Goal: Navigation & Orientation: Understand site structure

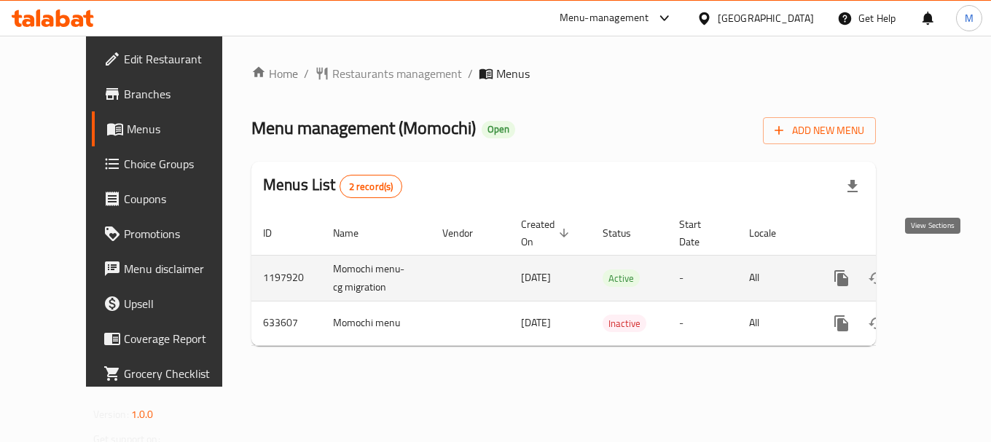
click at [939, 270] on icon "enhanced table" at bounding box center [946, 278] width 17 height 17
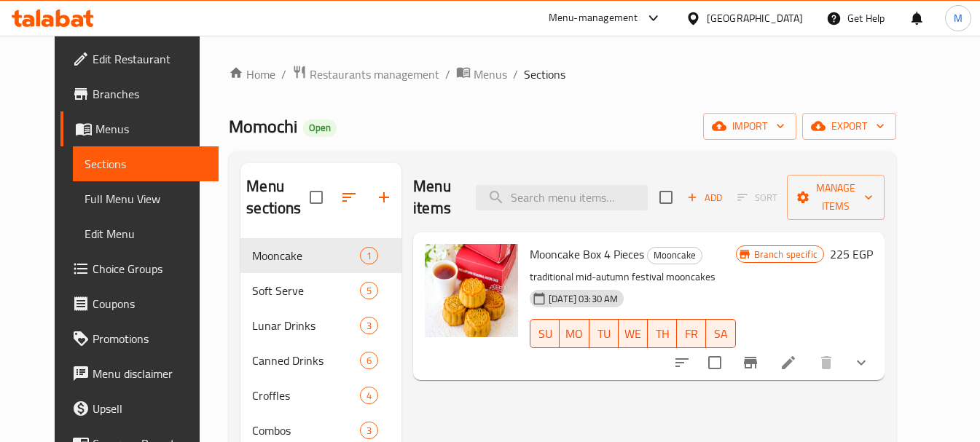
click at [200, 285] on div "Home / Restaurants management / Menus / Sections Momochi Open import export Men…" at bounding box center [563, 370] width 726 height 669
click at [371, 78] on span "Restaurants management" at bounding box center [375, 74] width 130 height 17
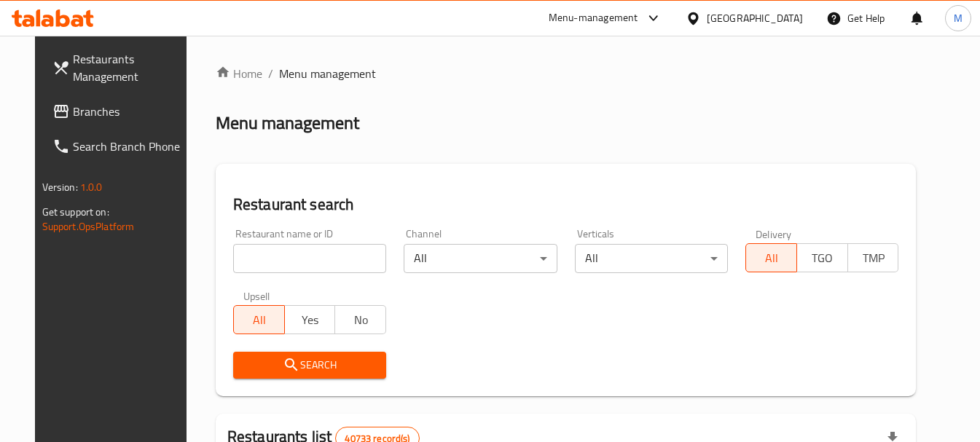
click at [138, 128] on link "Branches" at bounding box center [120, 111] width 158 height 35
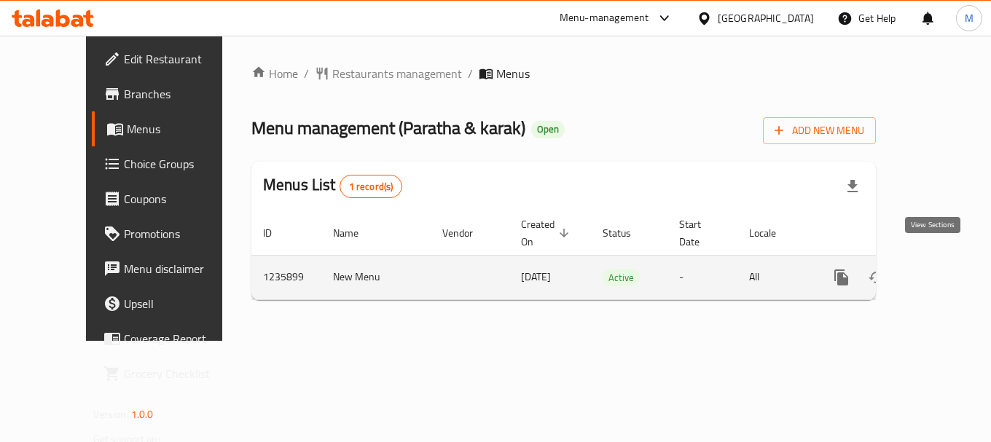
click at [939, 269] on icon "enhanced table" at bounding box center [946, 277] width 17 height 17
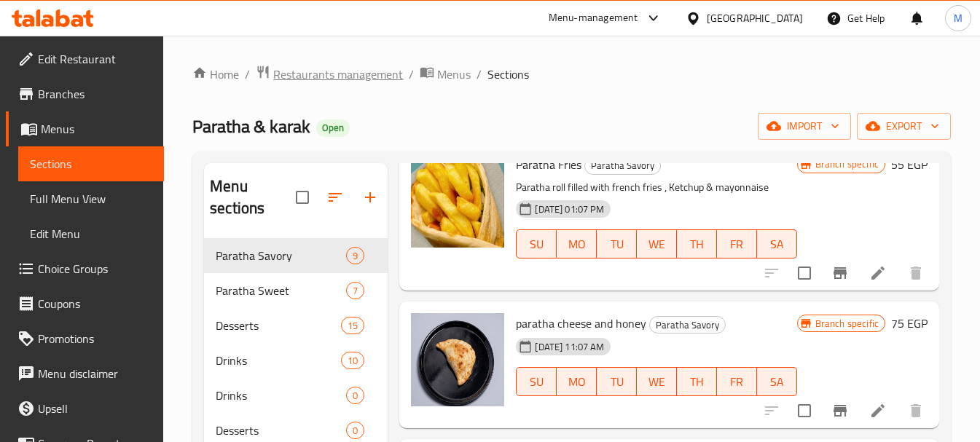
click at [326, 81] on span "Restaurants management" at bounding box center [338, 74] width 130 height 17
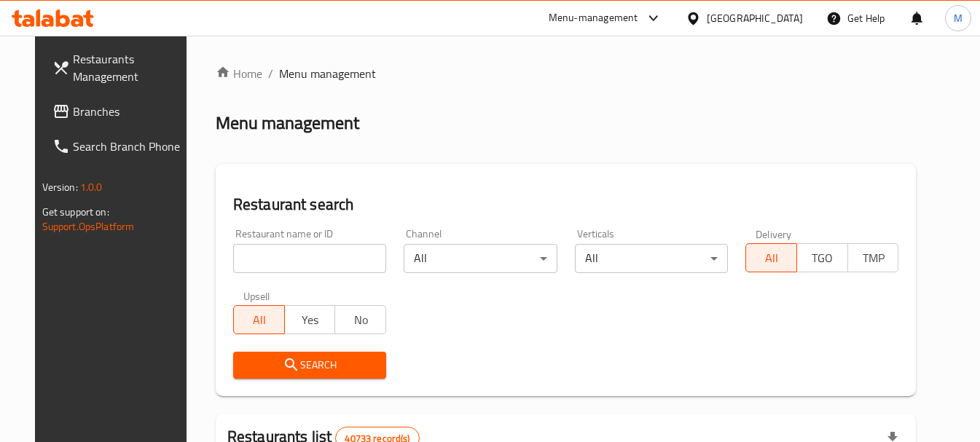
click at [113, 112] on span "Branches" at bounding box center [130, 111] width 114 height 17
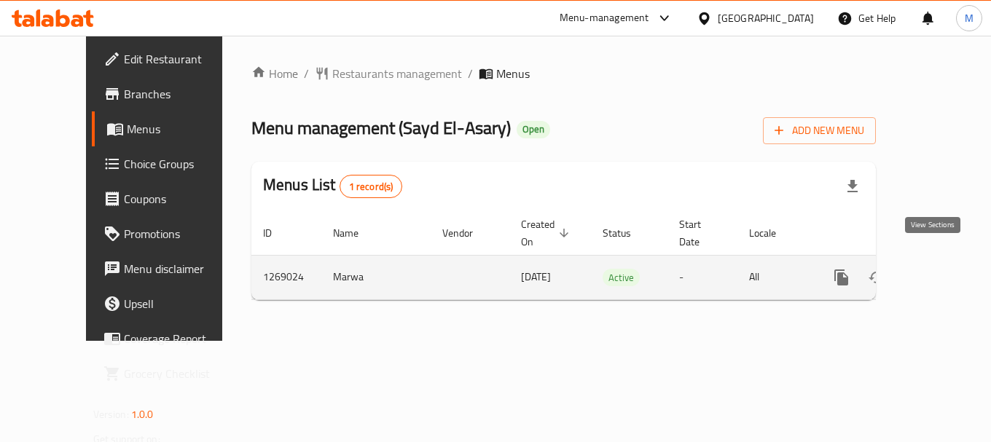
click at [938, 269] on icon "enhanced table" at bounding box center [946, 277] width 17 height 17
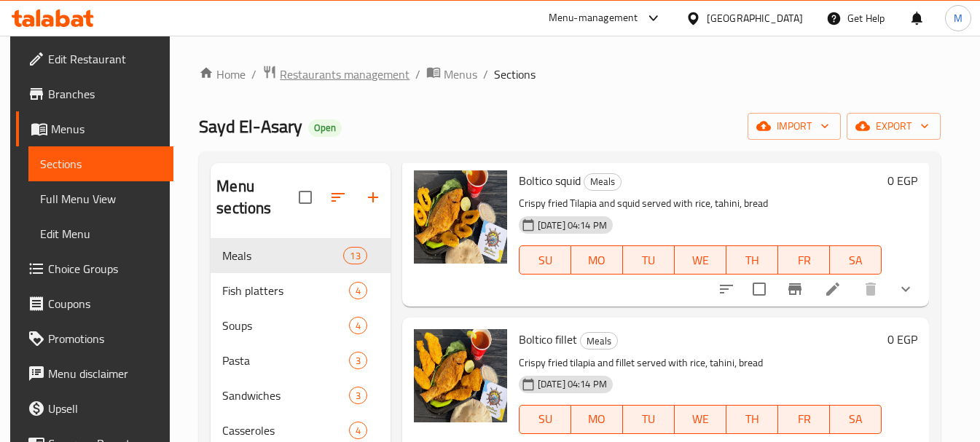
click at [326, 77] on span "Restaurants management" at bounding box center [345, 74] width 130 height 17
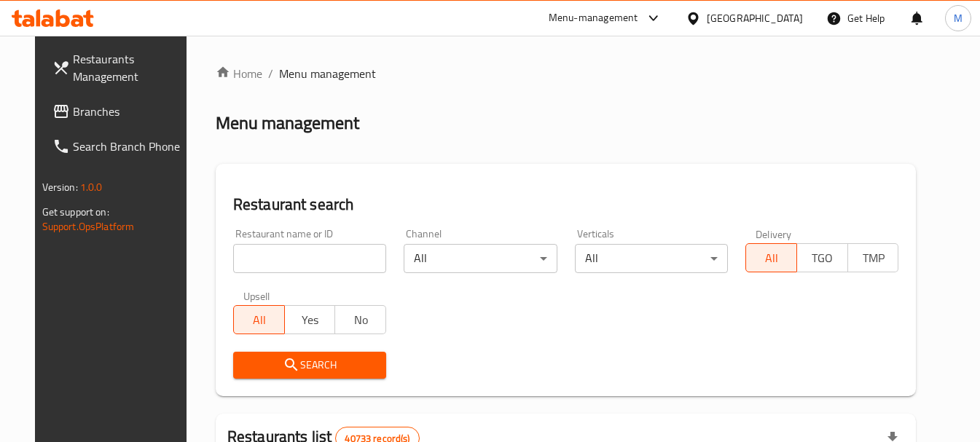
click at [121, 105] on span "Branches" at bounding box center [130, 111] width 114 height 17
